Goal: Find specific page/section: Find specific page/section

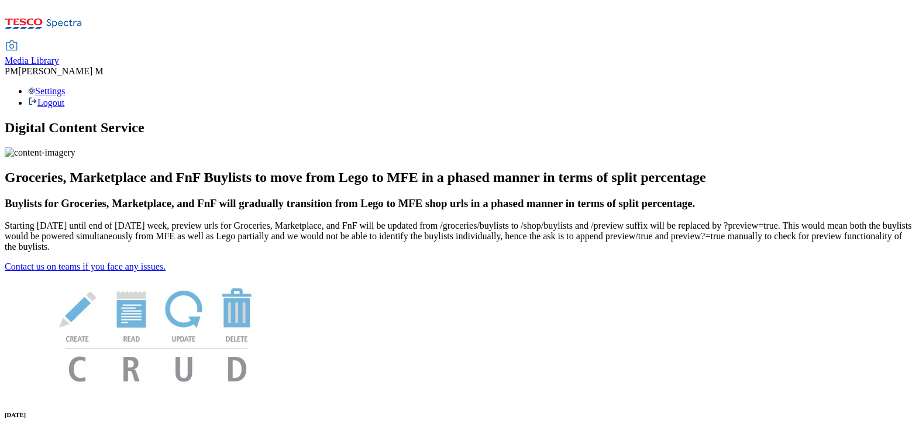
click at [59, 56] on span "Media Library" at bounding box center [32, 61] width 54 height 10
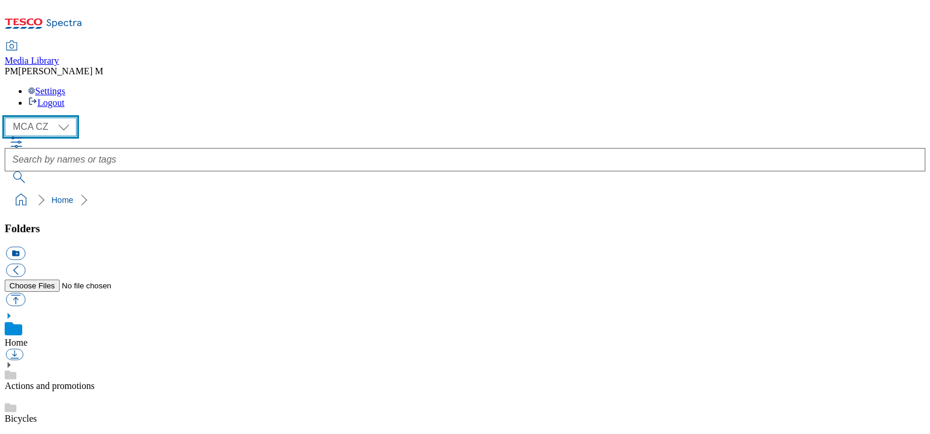
click at [59, 118] on select "MCA CZ MCA HU MCA SK" at bounding box center [41, 127] width 72 height 19
select select "flare-mca-sk"
click at [8, 118] on select "MCA CZ MCA HU MCA SK" at bounding box center [41, 127] width 72 height 19
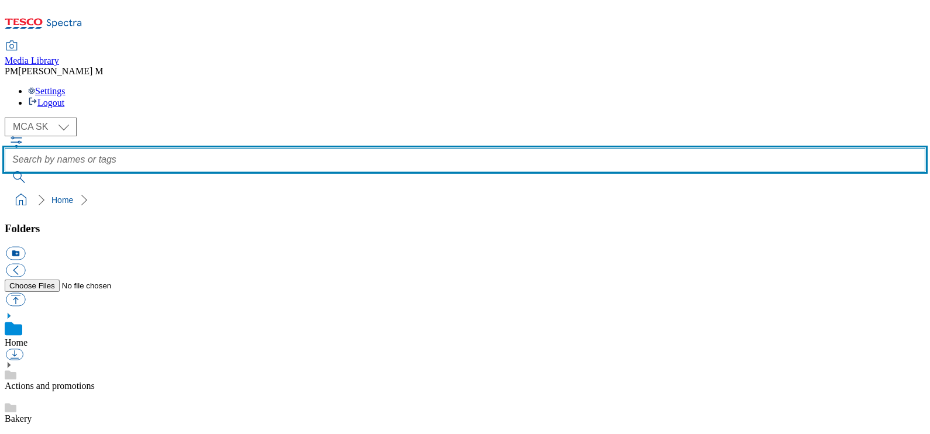
click at [465, 148] on input "text" at bounding box center [465, 159] width 921 height 23
type input "BH8"
click at [5, 171] on button "submit" at bounding box center [20, 177] width 30 height 12
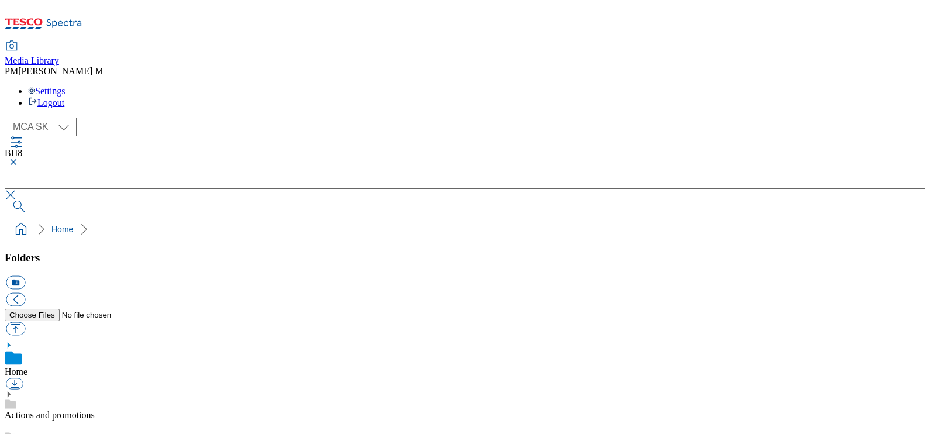
checkbox input "false"
